Goal: Information Seeking & Learning: Learn about a topic

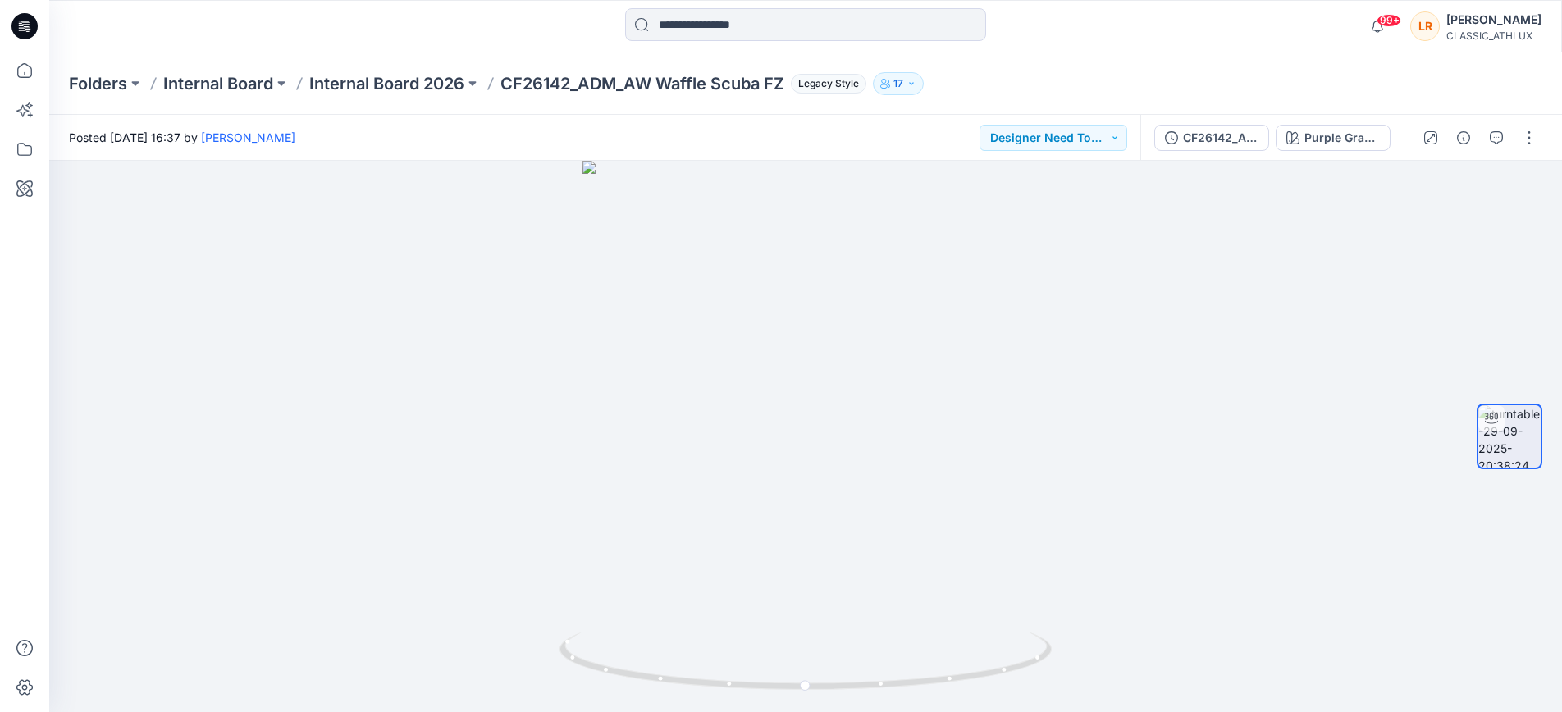
click at [1091, 80] on div "Folders Internal Board Internal Board 2026 CF26142_ADM_AW Waffle Scuba FZ Legac…" at bounding box center [741, 83] width 1345 height 23
drag, startPoint x: 709, startPoint y: 457, endPoint x: 585, endPoint y: 522, distance: 140.5
click at [695, 458] on div at bounding box center [805, 436] width 1512 height 551
